Goal: Task Accomplishment & Management: Complete application form

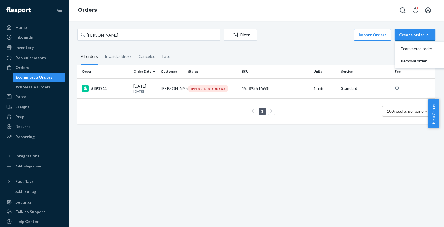
click at [404, 37] on div "Create order" at bounding box center [415, 35] width 32 height 6
click at [405, 47] on span "Ecommerce order" at bounding box center [417, 49] width 35 height 4
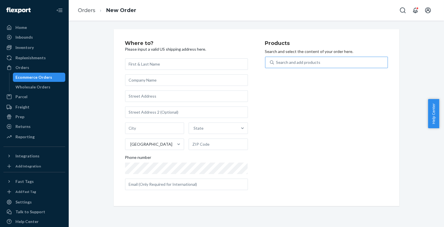
click at [321, 61] on div "Search and add products" at bounding box center [331, 62] width 114 height 10
click at [277, 61] on input "Search and add products" at bounding box center [276, 62] width 1 height 6
paste input "810114045060"
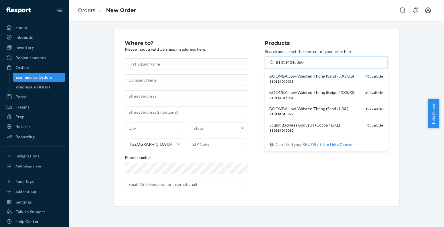
scroll to position [19, 0]
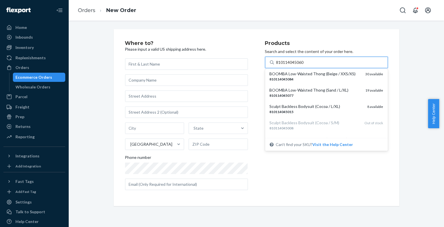
type input "810114045060"
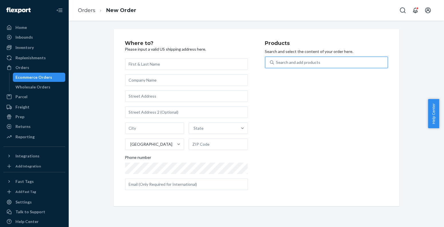
paste input "810114045244"
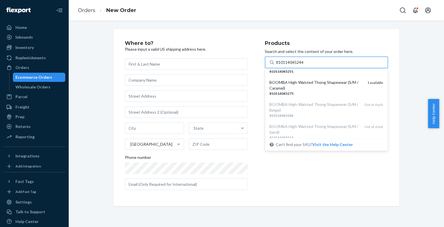
scroll to position [152, 0]
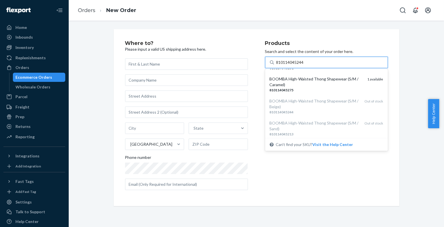
type input "810114045244"
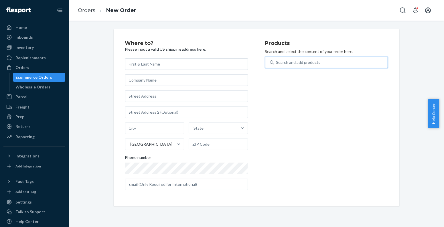
paste input "810114045060"
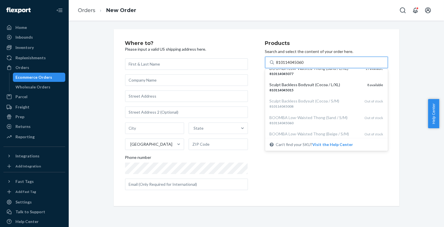
scroll to position [47, 0]
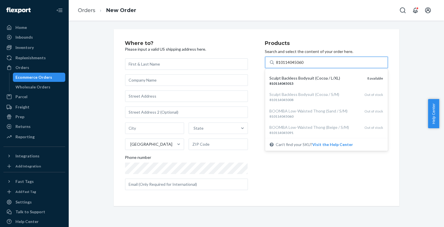
type input "810114045060"
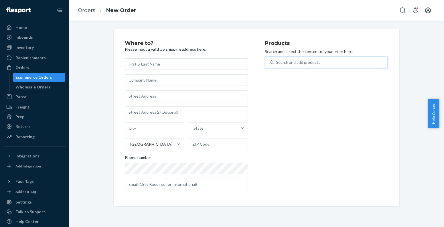
click at [49, 77] on div "Ecommerce Orders" at bounding box center [34, 77] width 37 height 6
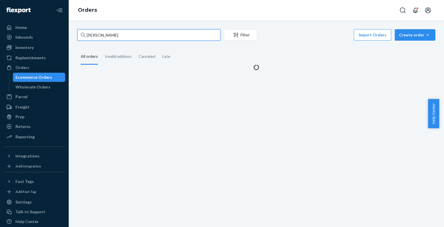
click at [119, 35] on input "[PERSON_NAME]" at bounding box center [148, 34] width 143 height 11
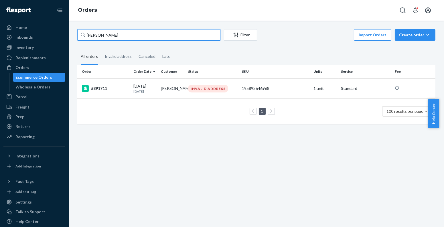
paste input "[PERSON_NAME]"
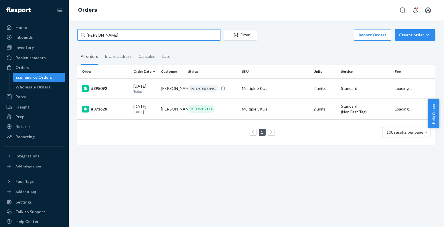
type input "[PERSON_NAME]"
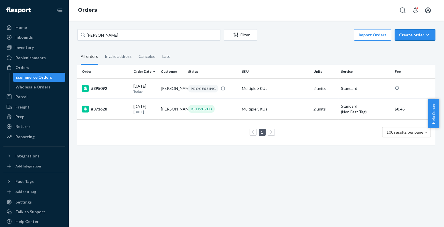
click at [407, 33] on div "Create order" at bounding box center [415, 35] width 32 height 6
click at [406, 48] on span "Ecommerce order" at bounding box center [417, 49] width 35 height 4
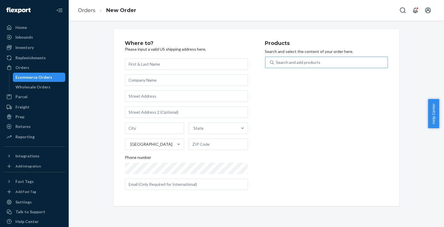
click at [338, 56] on div "Products Search and select the content of your order here. Search and add produ…" at bounding box center [326, 118] width 123 height 154
click at [334, 61] on div "Search and add products" at bounding box center [331, 62] width 114 height 10
click at [277, 61] on input "Search and add products" at bounding box center [276, 62] width 1 height 6
paste input "810114047194"
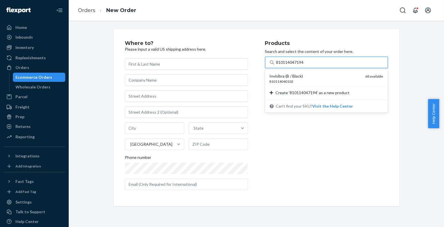
type input "810114047194"
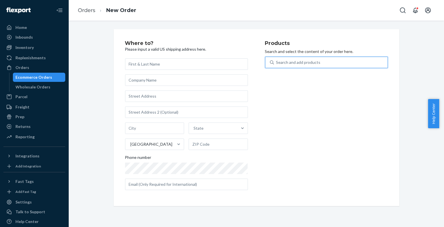
paste input "195893019106"
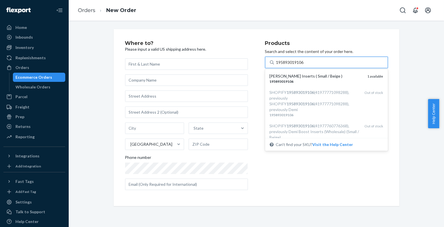
type input "195893019106"
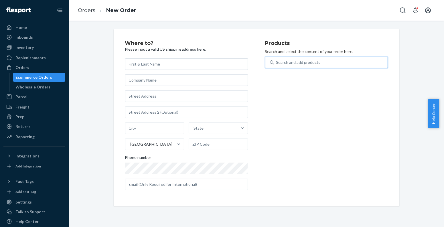
paste input "195893348053"
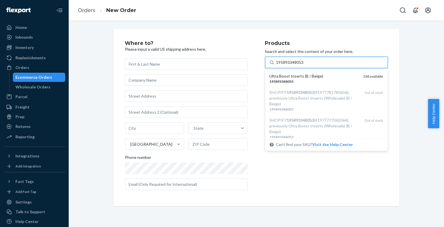
type input "195893348053"
